Goal: Find specific page/section: Find specific page/section

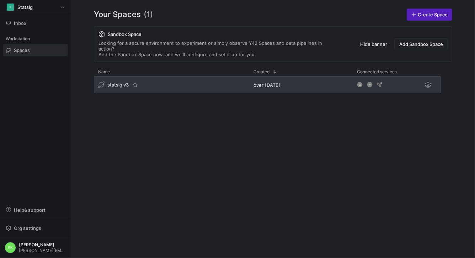
click at [122, 87] on span "statsig v3" at bounding box center [117, 85] width 21 height 6
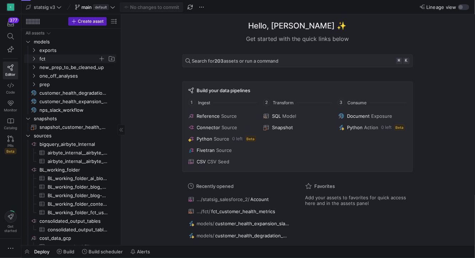
click at [34, 61] on y42-icon "Press SPACE to select this row." at bounding box center [34, 59] width 6 height 6
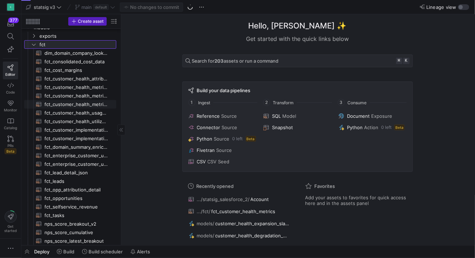
scroll to position [15, 0]
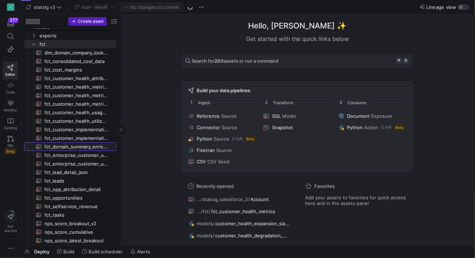
click at [82, 150] on span "fct_domain_summary_enriched​​​​​​​​​​" at bounding box center [76, 146] width 64 height 8
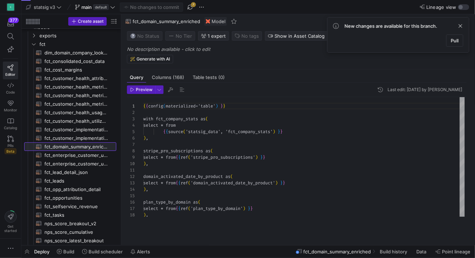
scroll to position [64, 0]
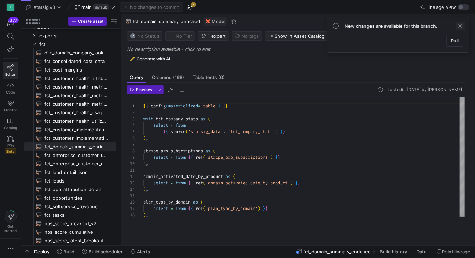
click at [457, 29] on span at bounding box center [460, 26] width 9 height 9
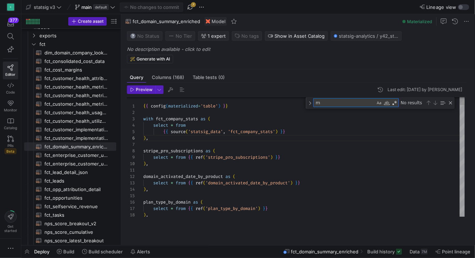
type textarea "ma"
type textarea "MIN(case when billable_events_con > 0 then date end) over ( partition by `domai…"
type textarea "max"
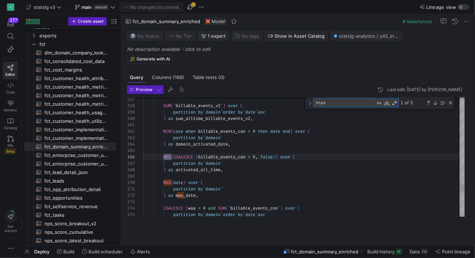
type textarea "partition by `domain` ) as max_date, COALESCE (waa > 0 and SUM(`billable_events…"
type textarea "max_pla"
type textarea "{{ config(materialized='table') }} with fct_company_stats as ( select * from {{…"
type textarea "p"
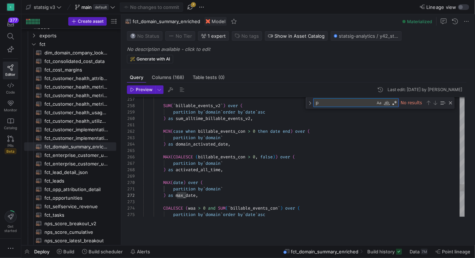
type textarea "domain_activated_date_by_product as ( select * from {{ ref('domain_activated_da…"
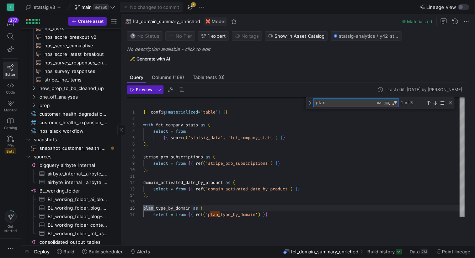
scroll to position [387, 0]
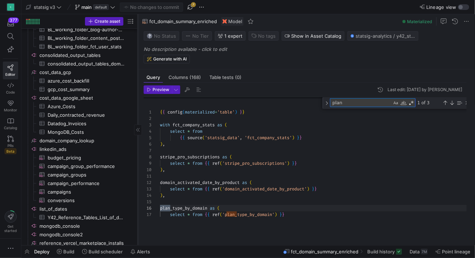
drag, startPoint x: 121, startPoint y: 114, endPoint x: 159, endPoint y: 114, distance: 38.7
click at [138, 114] on div at bounding box center [137, 129] width 0 height 231
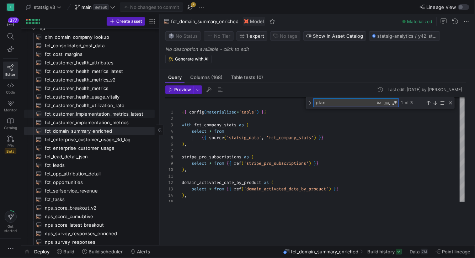
scroll to position [0, 0]
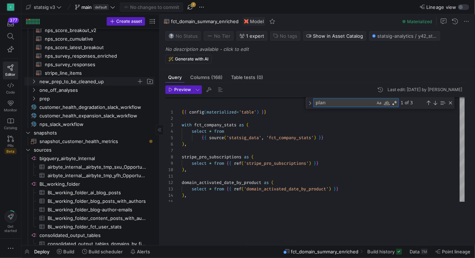
type textarea "plan"
click at [36, 82] on icon "Press SPACE to select this row." at bounding box center [33, 81] width 5 height 4
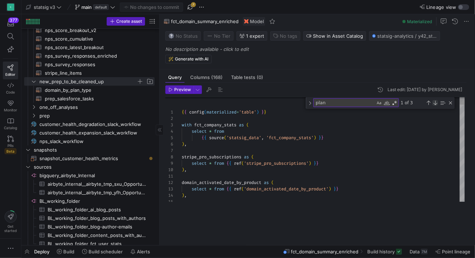
click at [436, 105] on div "Next Match (Enter)" at bounding box center [435, 103] width 6 height 6
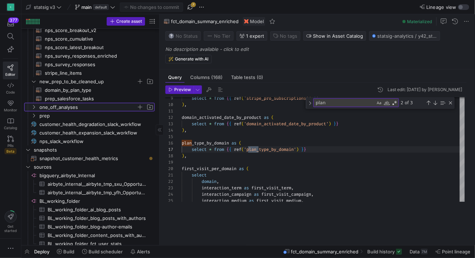
click at [36, 109] on icon "Press SPACE to select this row." at bounding box center [33, 107] width 5 height 4
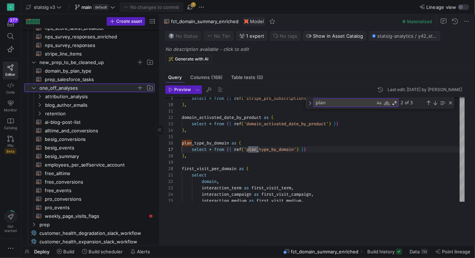
click at [35, 90] on icon at bounding box center [33, 88] width 5 height 4
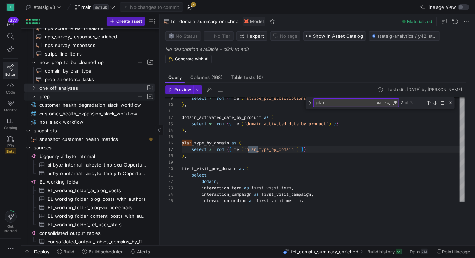
click at [35, 98] on icon "Press SPACE to select this row." at bounding box center [33, 96] width 5 height 4
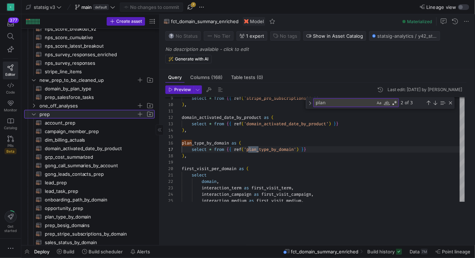
click at [34, 114] on y42-icon at bounding box center [34, 114] width 6 height 6
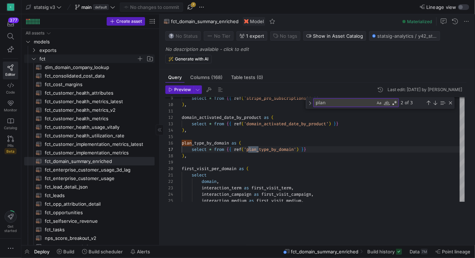
click at [34, 60] on icon "Press SPACE to select this row." at bounding box center [33, 58] width 5 height 4
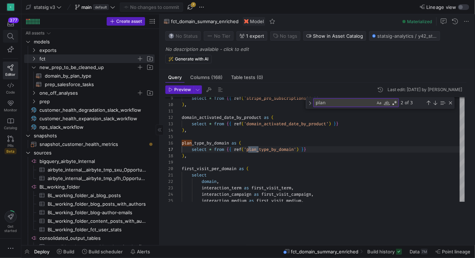
click at [11, 39] on icon at bounding box center [10, 36] width 6 height 6
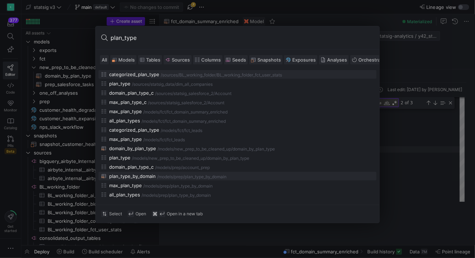
type input "plan_type"
click at [174, 179] on div "/models/" at bounding box center [165, 176] width 17 height 5
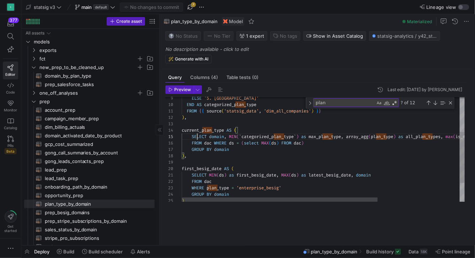
click at [199, 167] on div "ELSE '5. Null' END AS categorized_plan_type FROM { { source ( 'statsig_data' , …" at bounding box center [381, 132] width 401 height 213
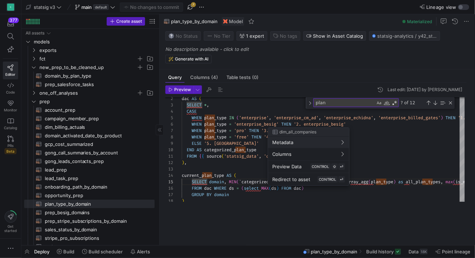
click at [229, 158] on div at bounding box center [237, 129] width 475 height 258
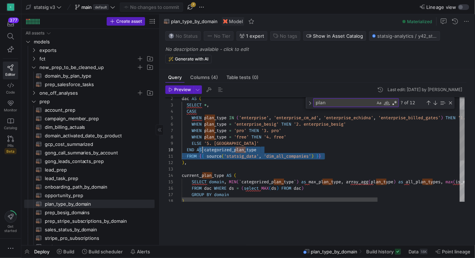
type textarea "FROM {{ source('statsig_data', 'dim_all_companies') }} ), current_plan_type AS …"
drag, startPoint x: 330, startPoint y: 188, endPoint x: 201, endPoint y: 188, distance: 129.3
click at [201, 188] on div "ELSE '5. Null' END AS categorized_plan_type FROM { { source ( 'statsig_data' , …" at bounding box center [381, 177] width 401 height 213
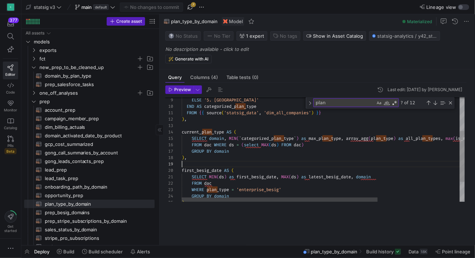
click at [227, 194] on div "ELSE '5. Null' END AS categorized_plan_type FROM { { source ( 'statsig_data' , …" at bounding box center [381, 134] width 401 height 213
